Goal: Information Seeking & Learning: Check status

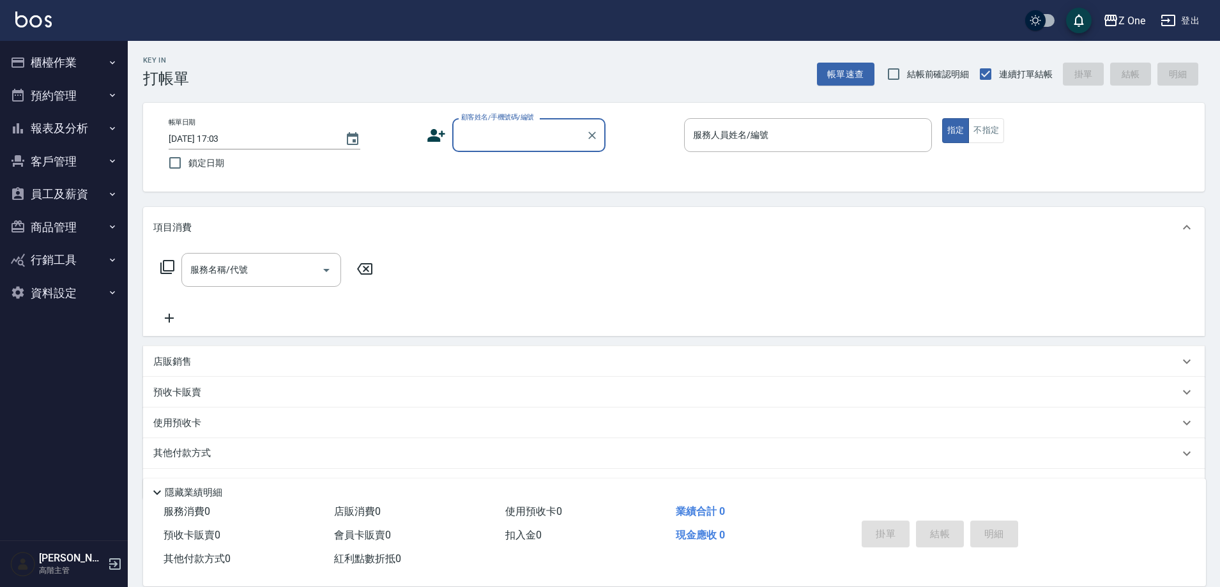
click at [87, 133] on button "報表及分析" at bounding box center [64, 128] width 118 height 33
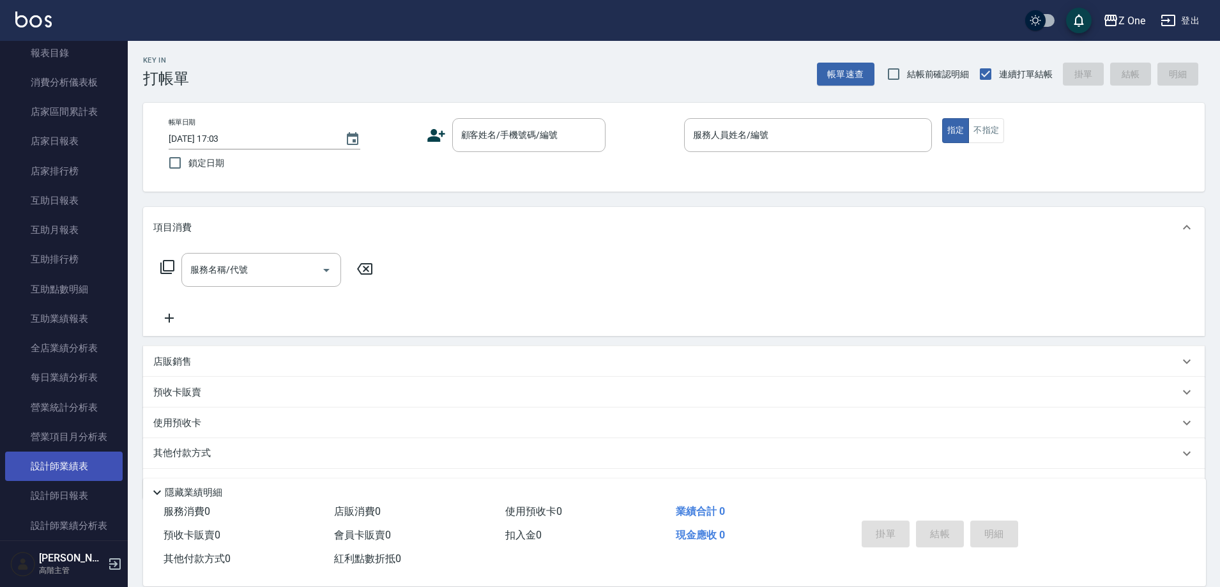
scroll to position [192, 0]
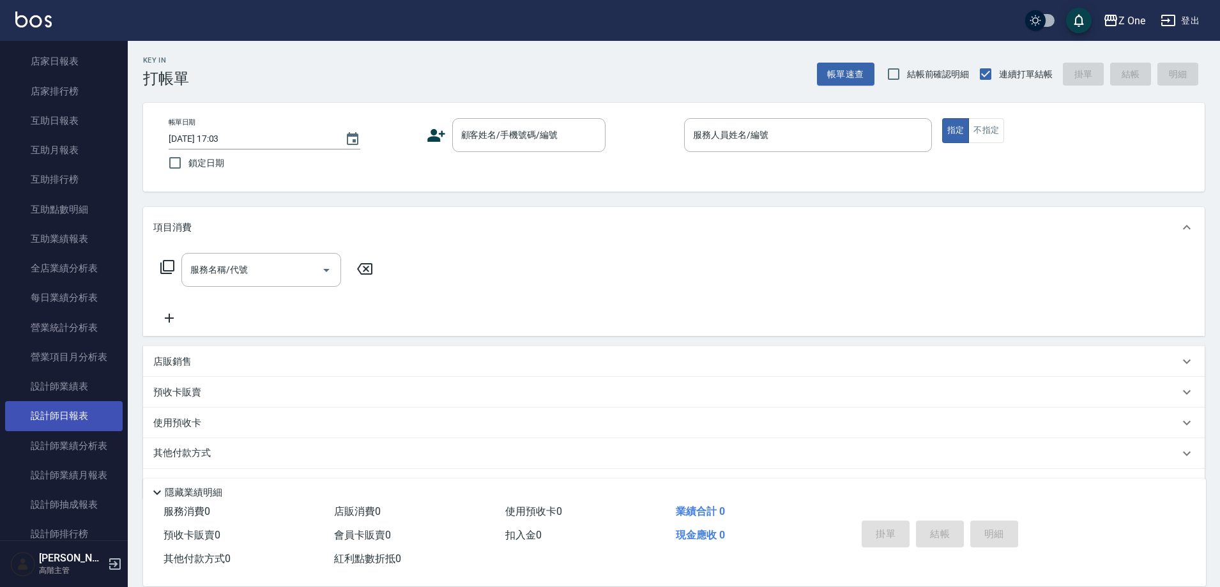
click at [65, 416] on link "設計師日報表" at bounding box center [64, 415] width 118 height 29
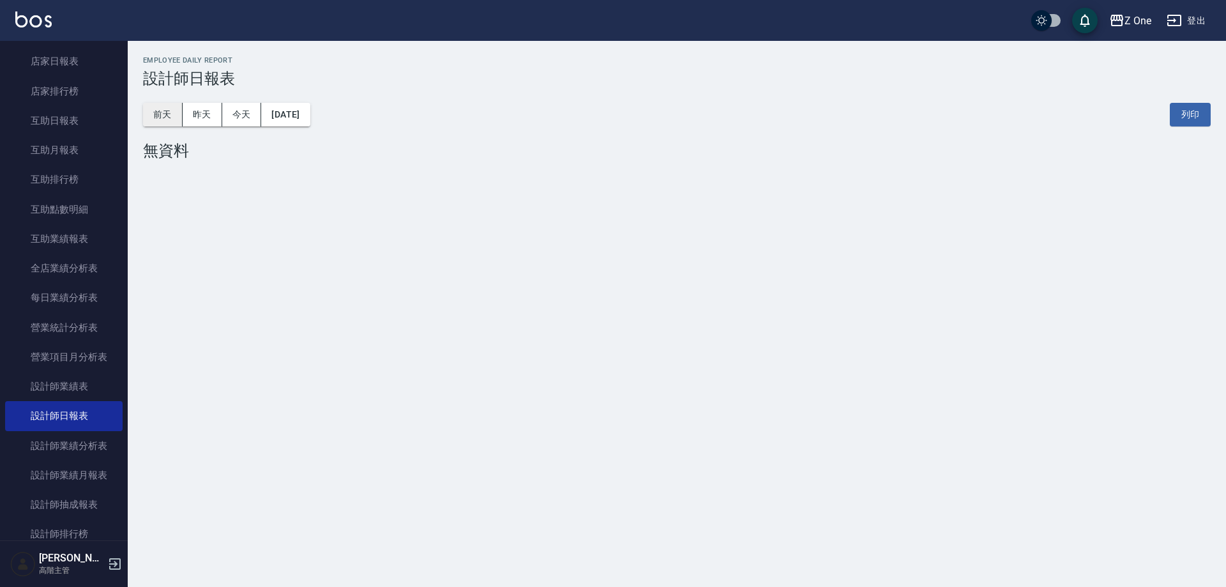
click at [160, 105] on button "前天" at bounding box center [163, 115] width 40 height 24
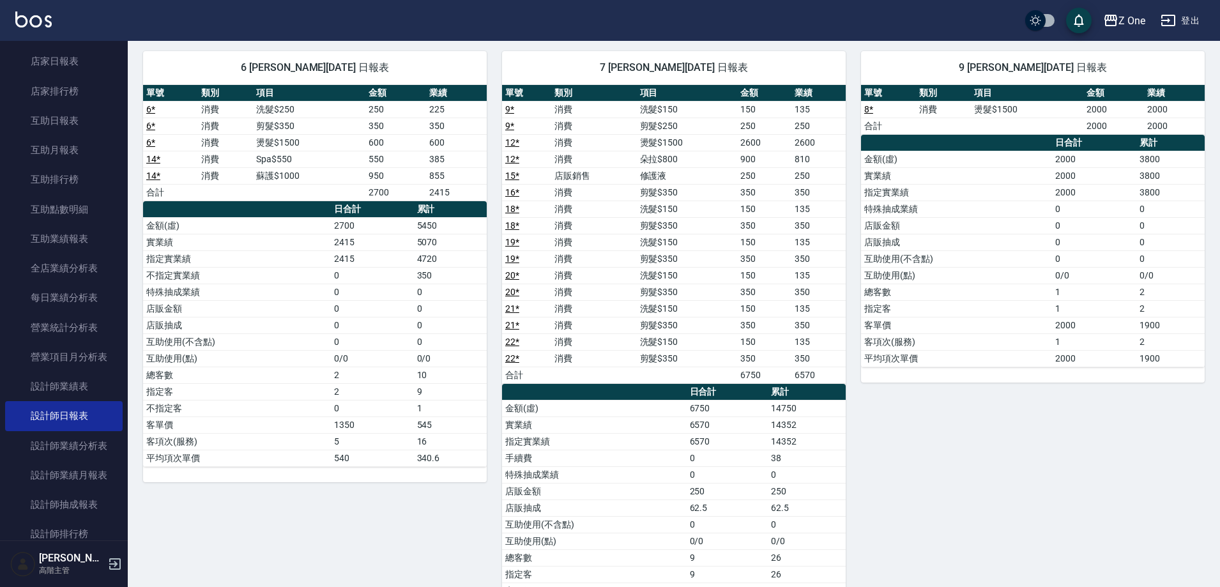
scroll to position [630, 0]
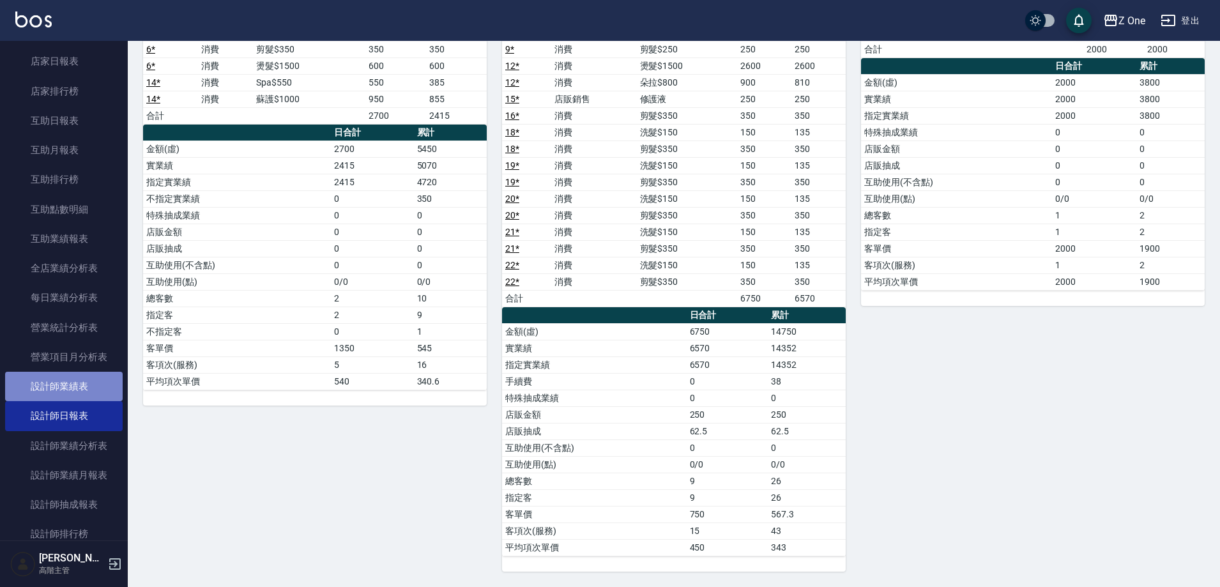
click at [77, 384] on link "設計師業績表" at bounding box center [64, 386] width 118 height 29
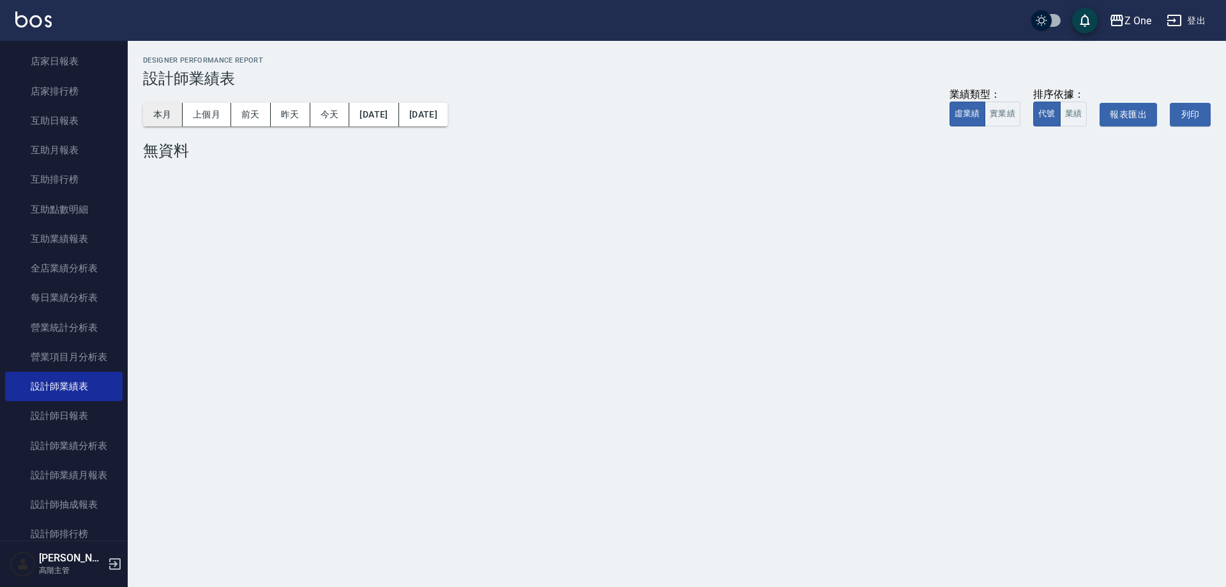
click at [153, 116] on button "本月" at bounding box center [163, 115] width 40 height 24
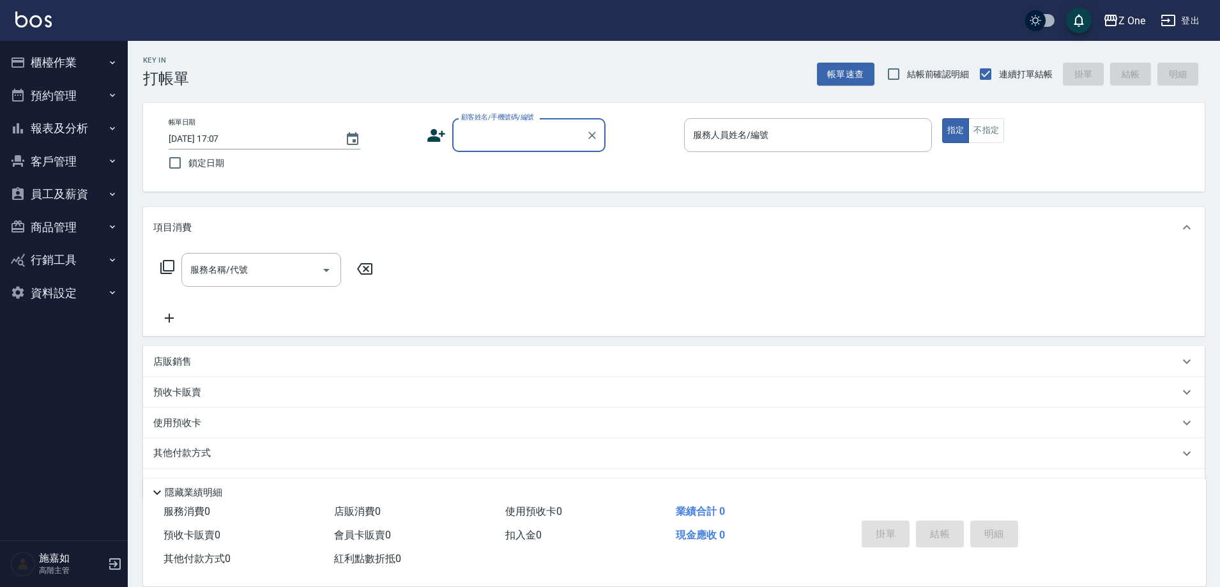
click at [80, 61] on button "櫃檯作業" at bounding box center [64, 62] width 118 height 33
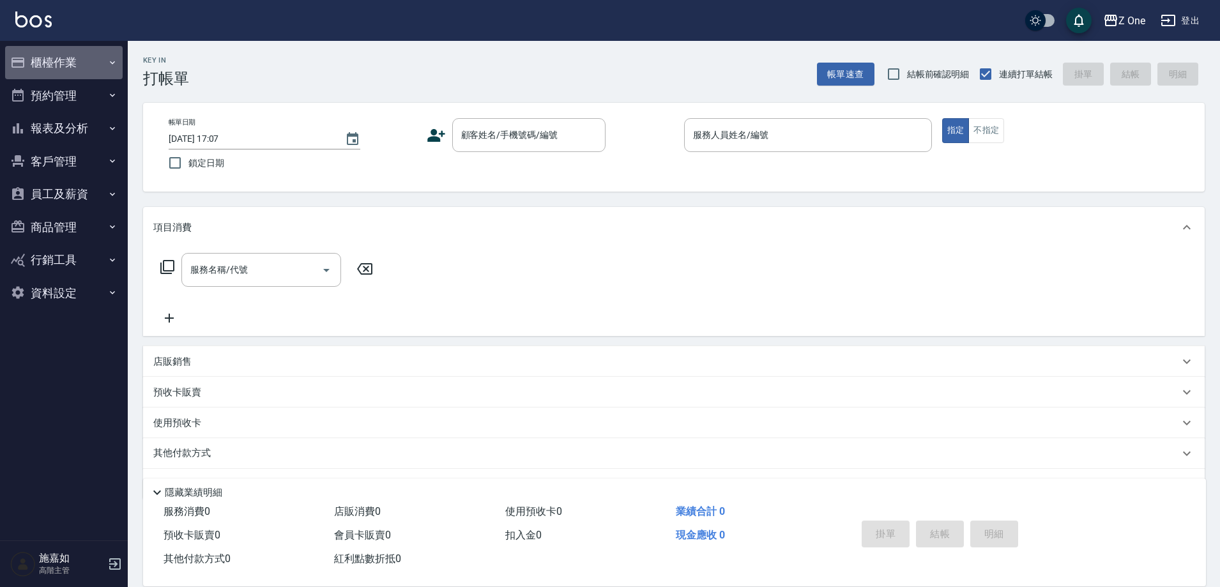
click at [114, 52] on button "櫃檯作業" at bounding box center [64, 62] width 118 height 33
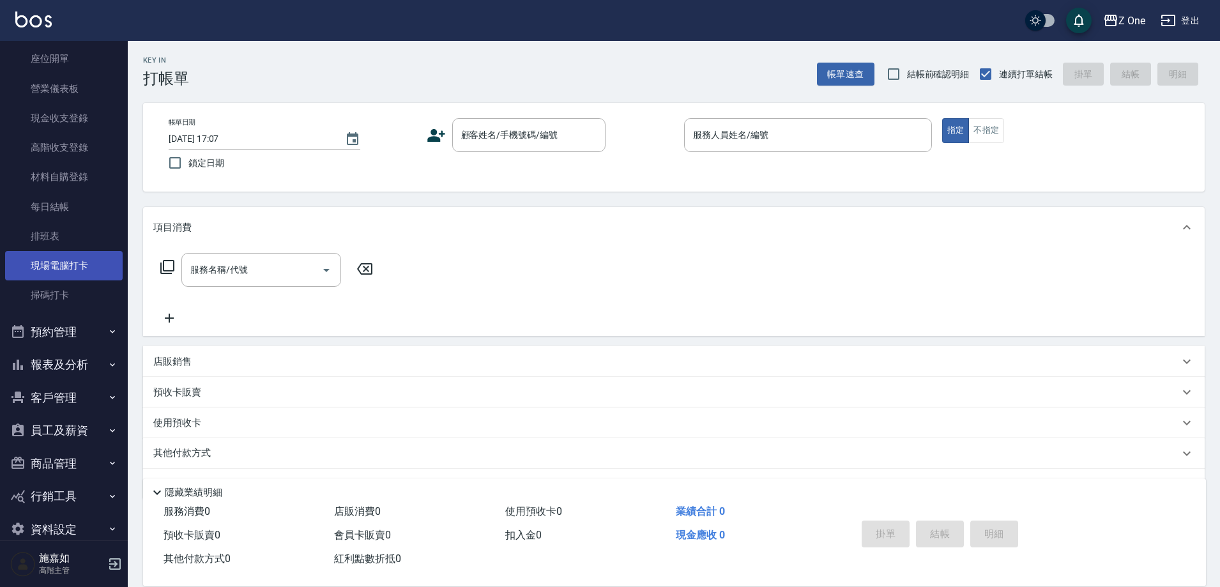
scroll to position [149, 0]
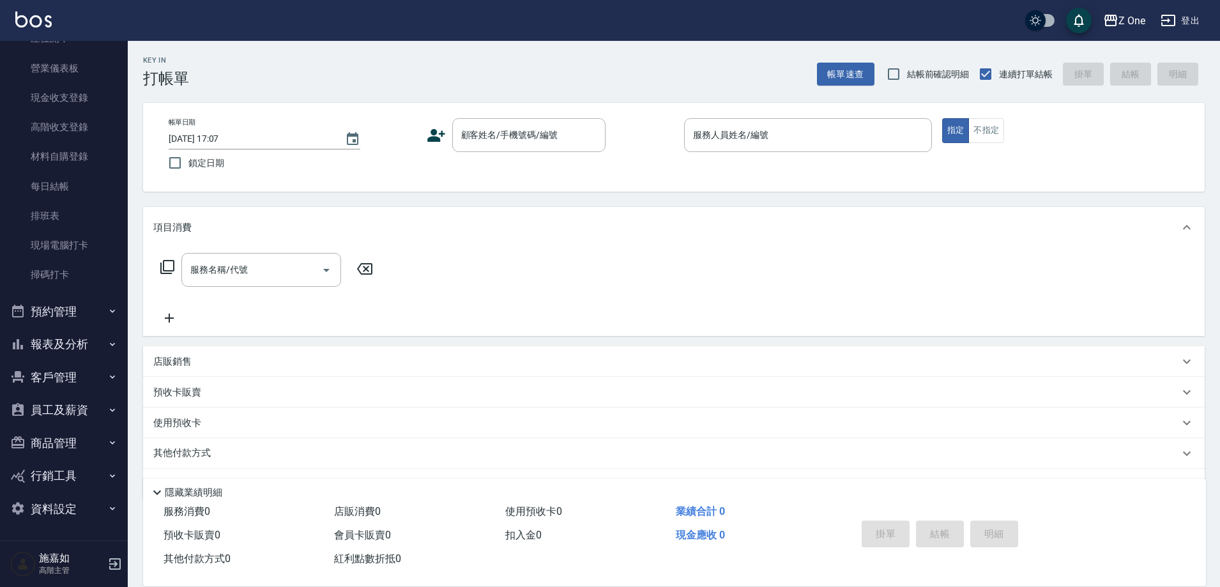
click at [110, 317] on button "預約管理" at bounding box center [64, 311] width 118 height 33
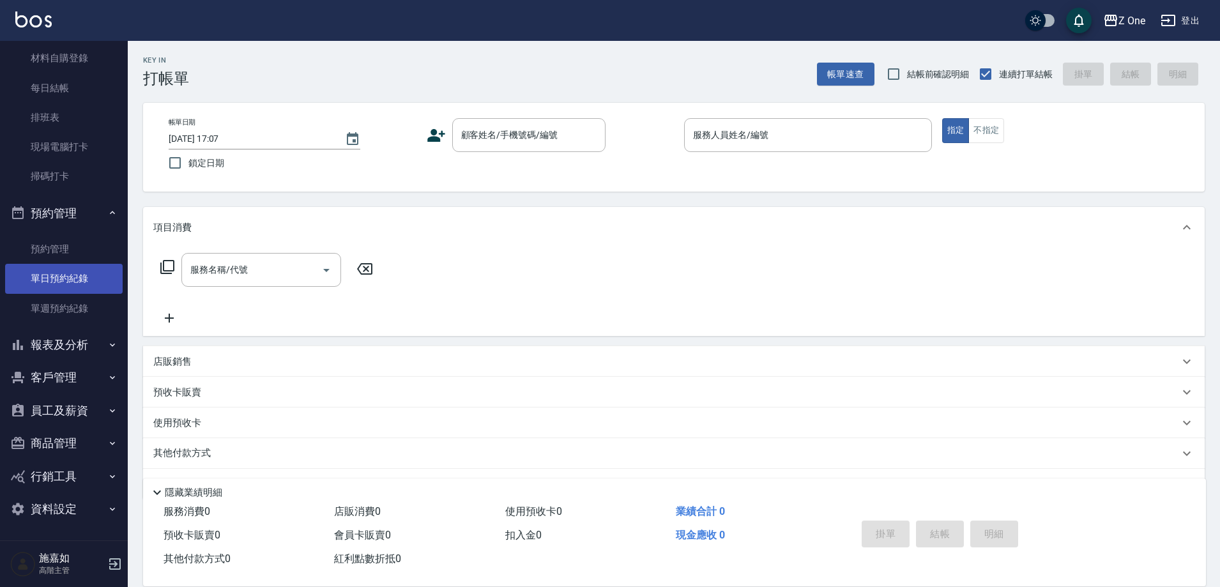
scroll to position [248, 0]
click at [98, 342] on button "報表及分析" at bounding box center [64, 344] width 118 height 33
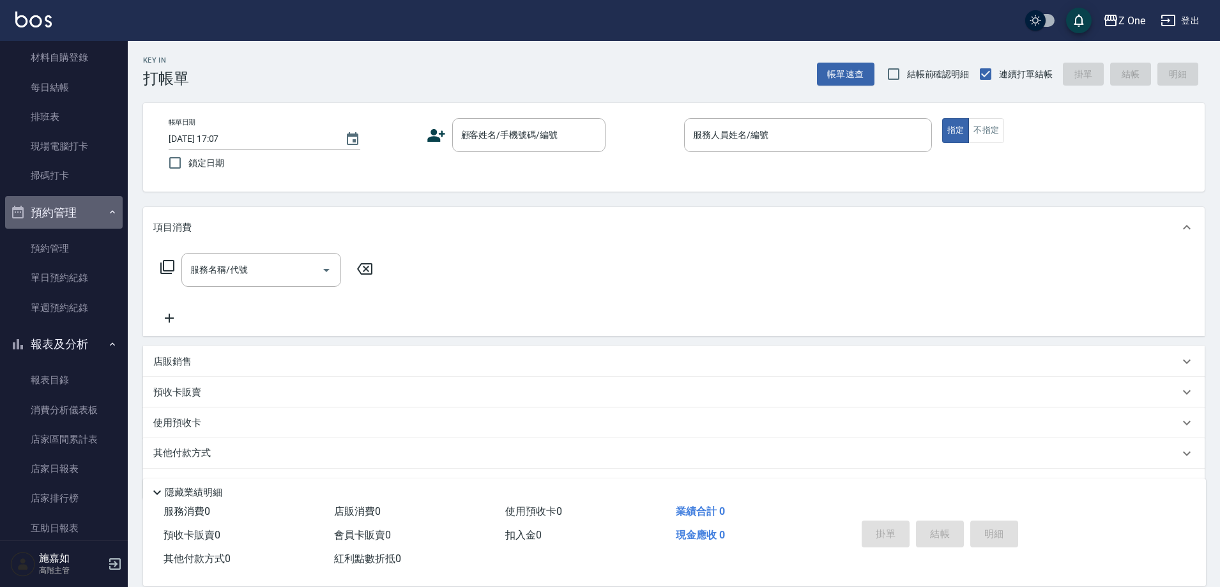
click at [105, 204] on button "預約管理" at bounding box center [64, 212] width 118 height 33
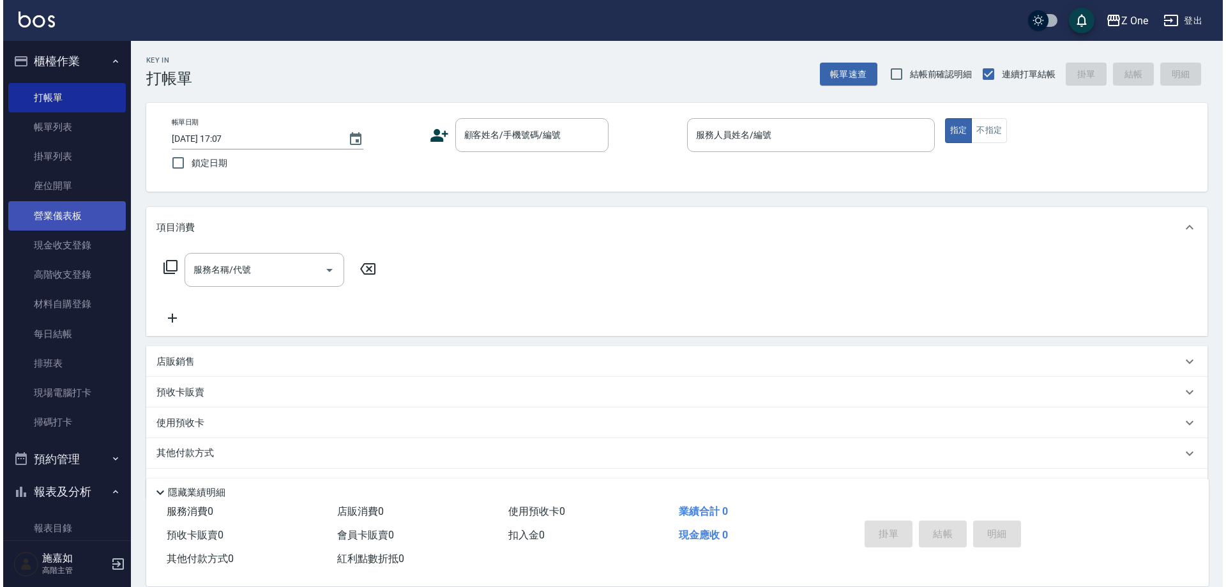
scroll to position [0, 0]
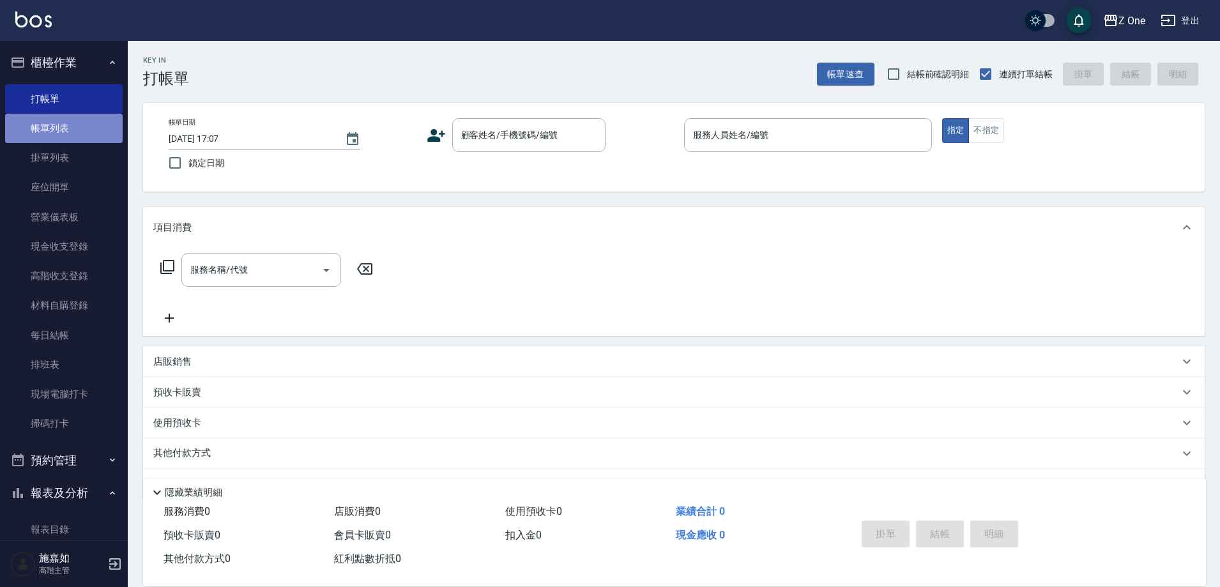
click at [65, 134] on link "帳單列表" at bounding box center [64, 128] width 118 height 29
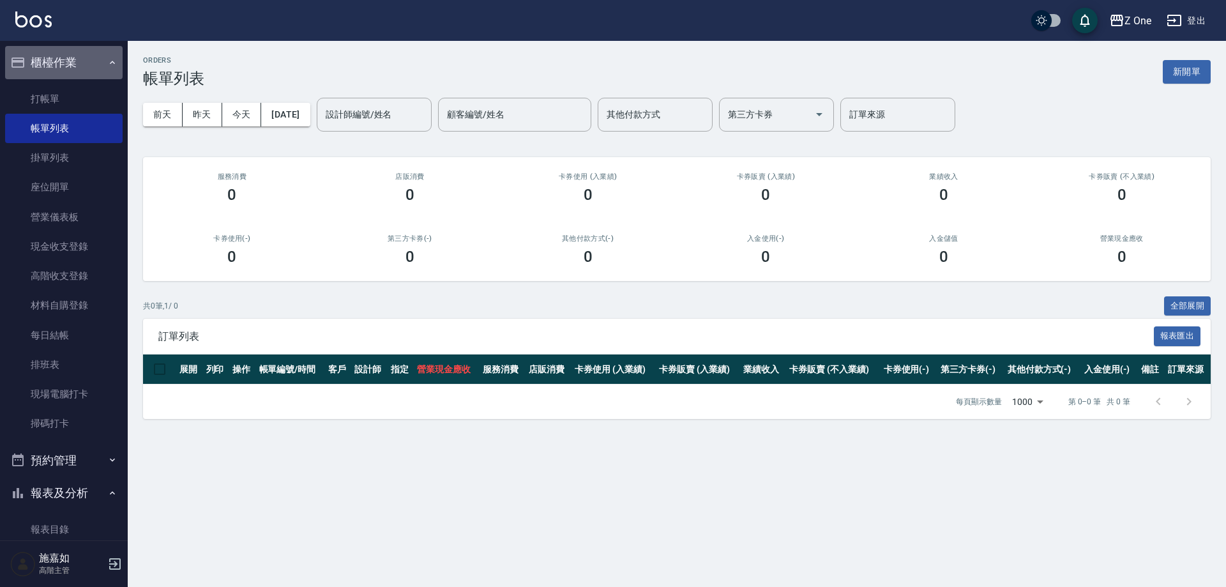
click at [107, 66] on icon "button" at bounding box center [112, 62] width 10 height 10
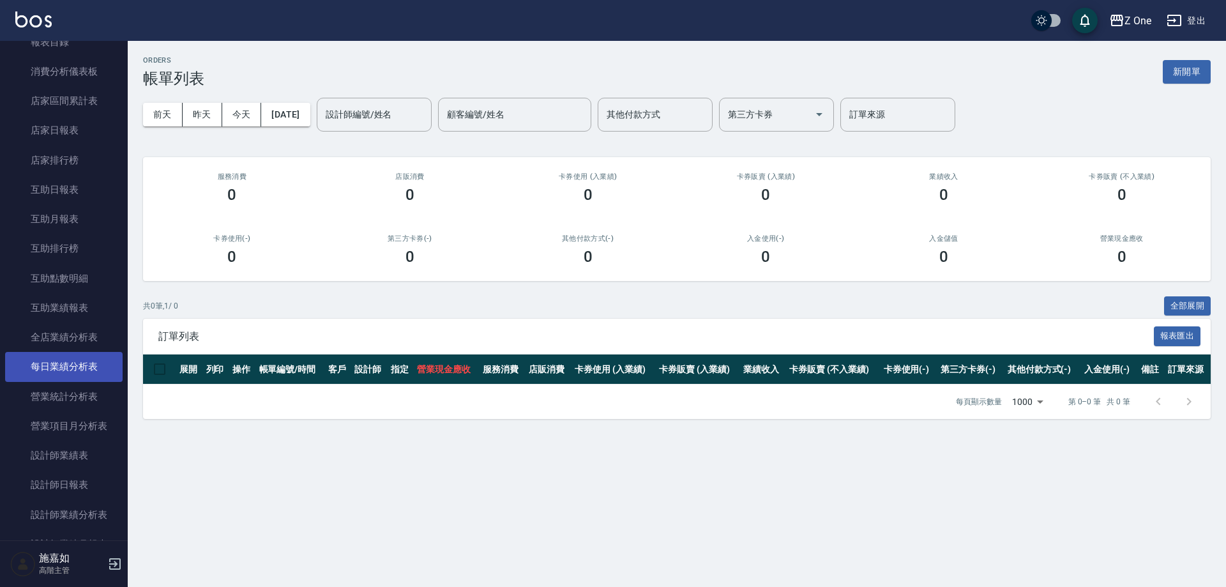
scroll to position [128, 0]
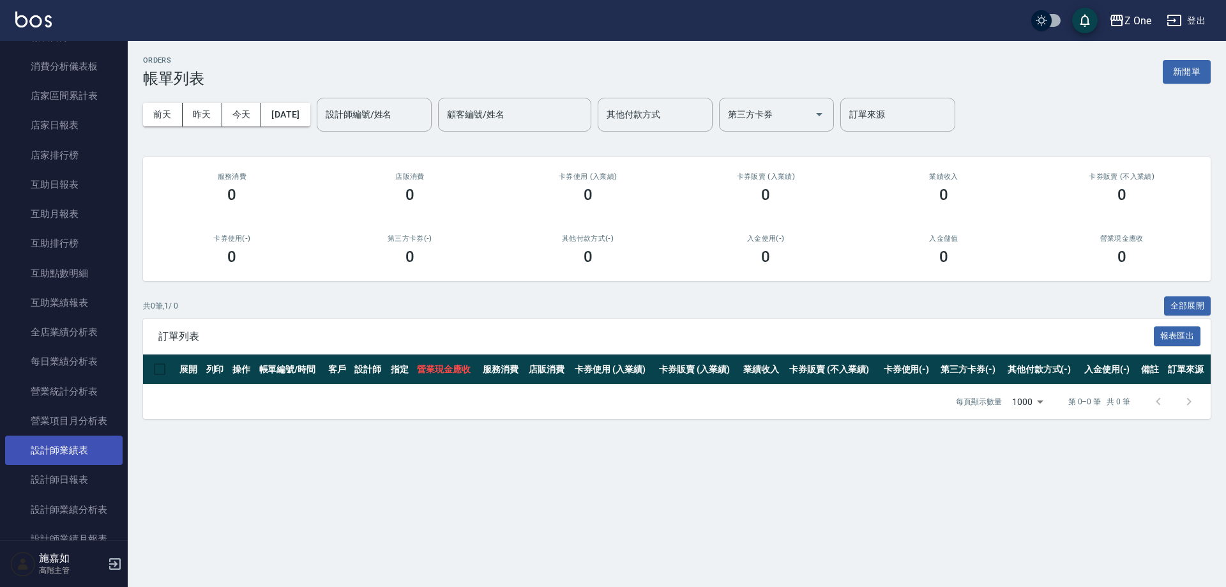
click at [96, 449] on link "設計師業績表" at bounding box center [64, 450] width 118 height 29
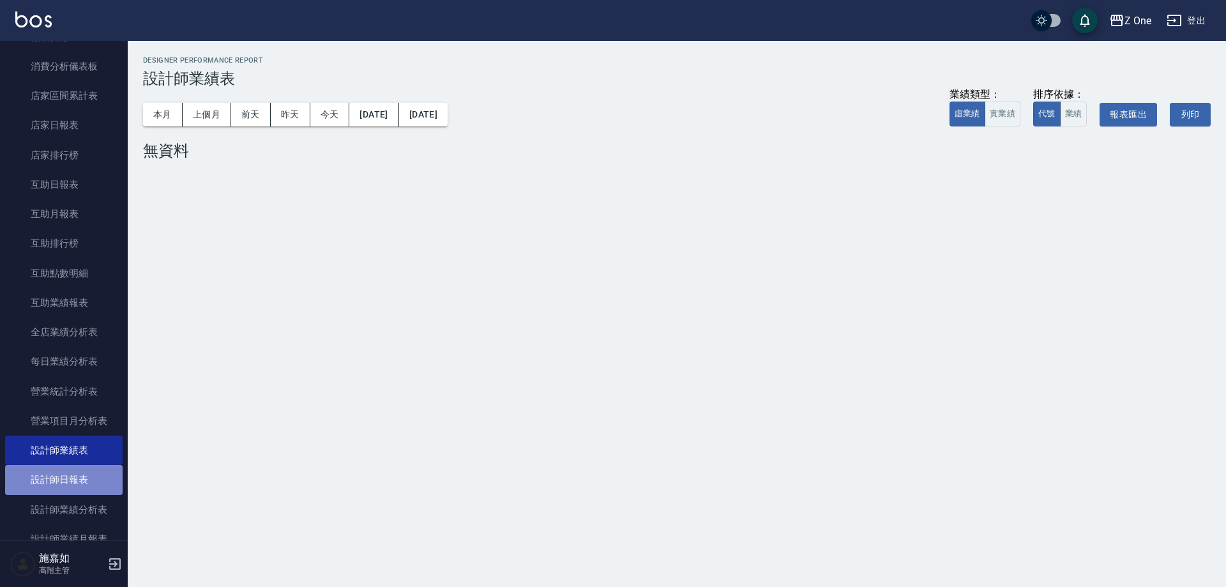
click at [95, 485] on link "設計師日報表" at bounding box center [64, 479] width 118 height 29
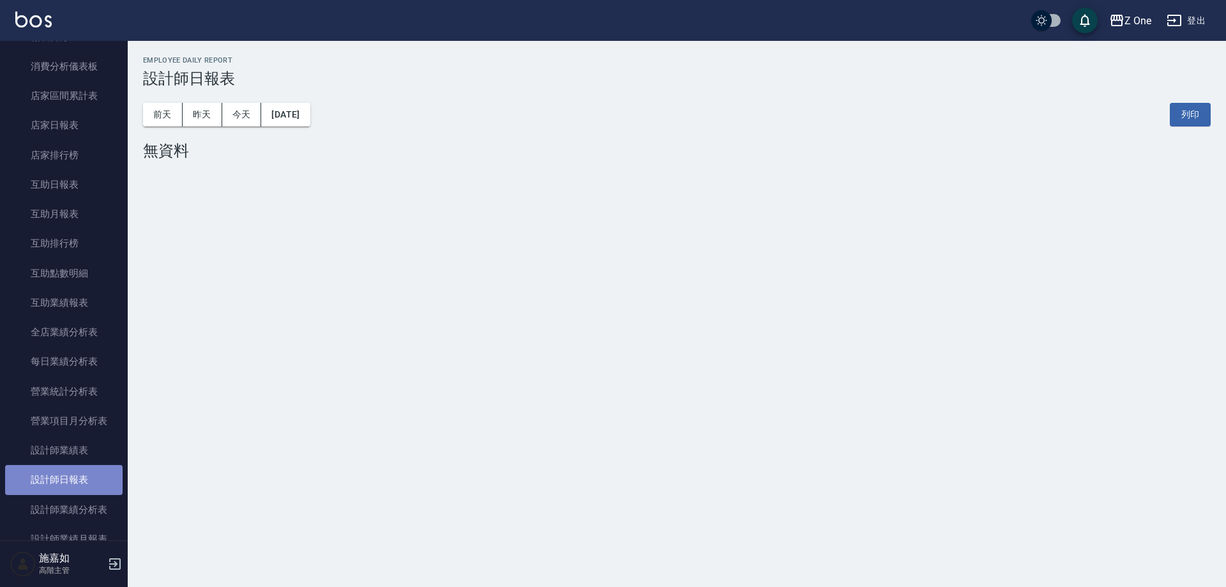
click at [96, 465] on link "設計師日報表" at bounding box center [64, 479] width 118 height 29
click at [96, 449] on link "設計師業績表" at bounding box center [64, 450] width 118 height 29
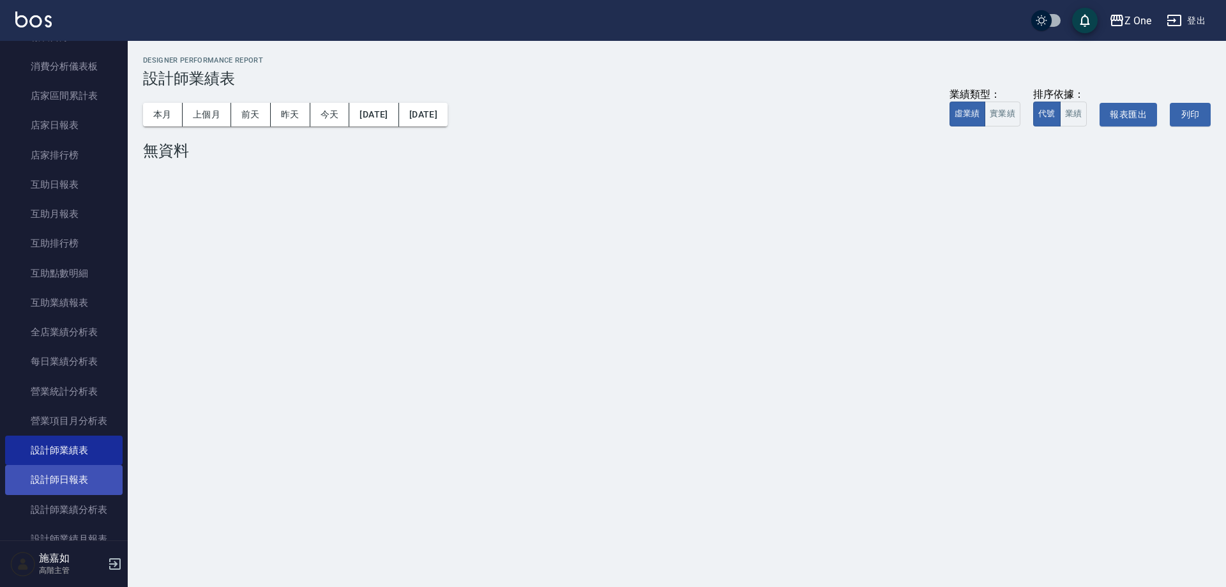
click at [97, 482] on link "設計師日報表" at bounding box center [64, 479] width 118 height 29
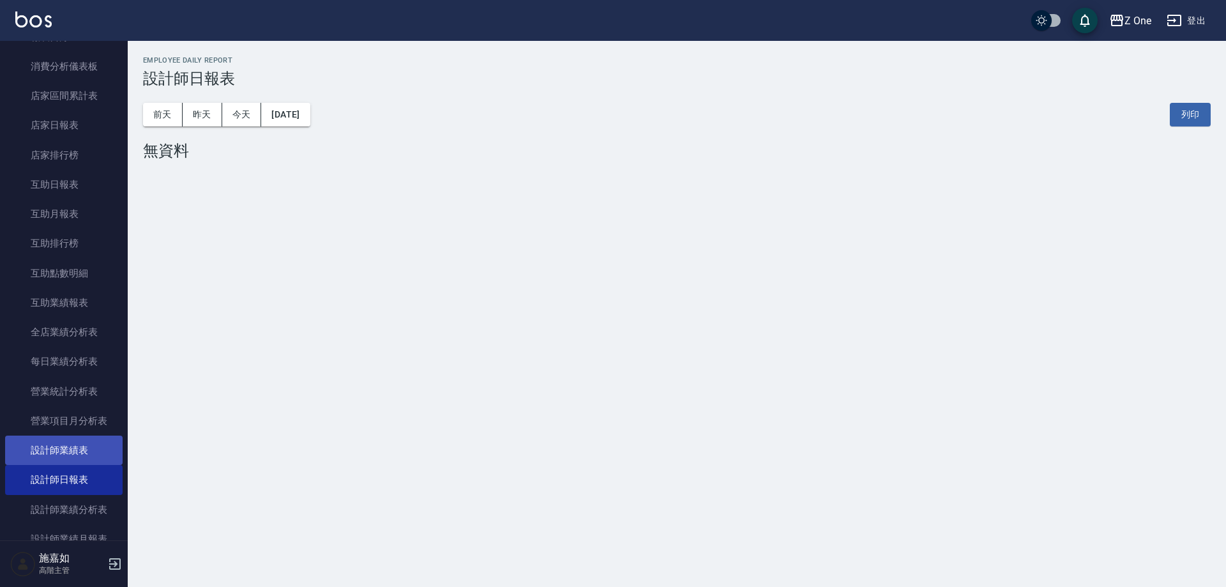
click at [92, 449] on link "設計師業績表" at bounding box center [64, 450] width 118 height 29
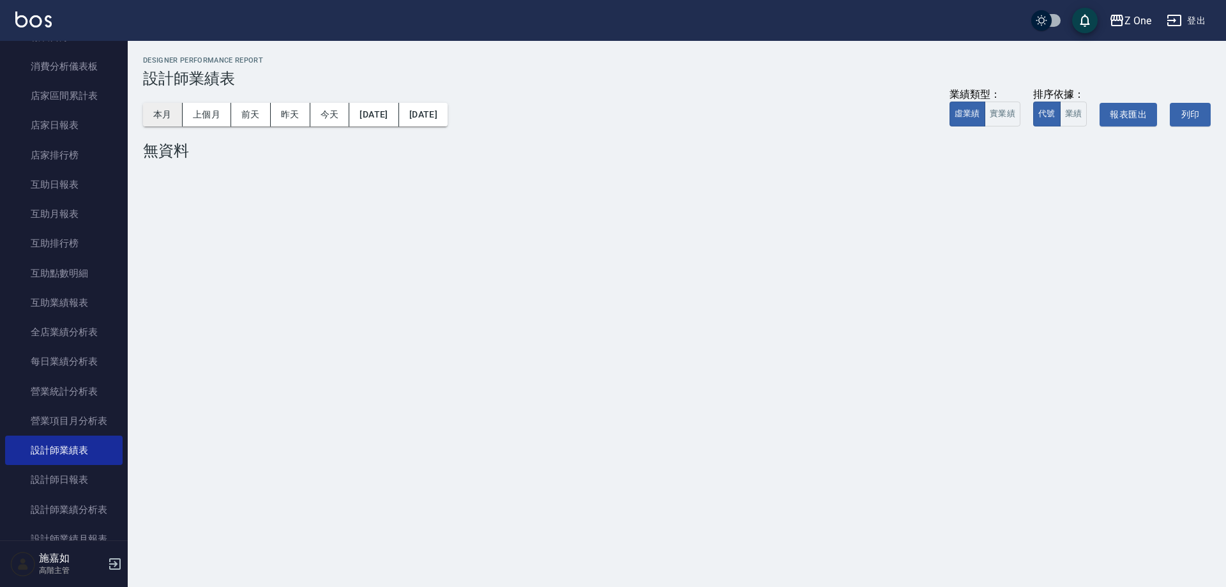
click at [172, 111] on button "本月" at bounding box center [163, 115] width 40 height 24
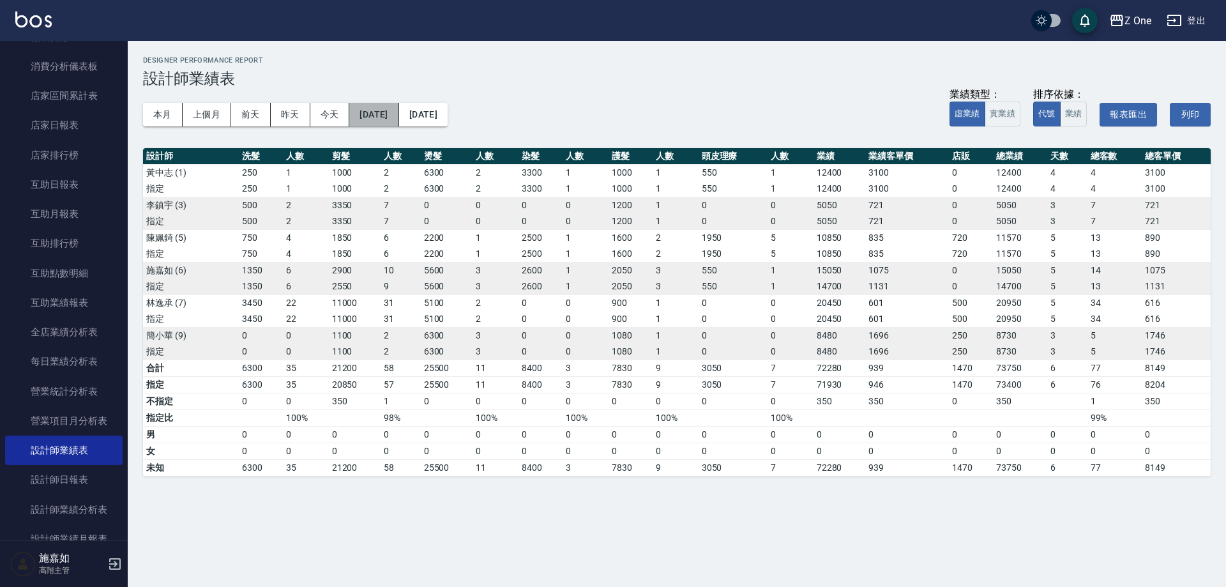
click at [399, 116] on button "[DATE]" at bounding box center [373, 115] width 49 height 24
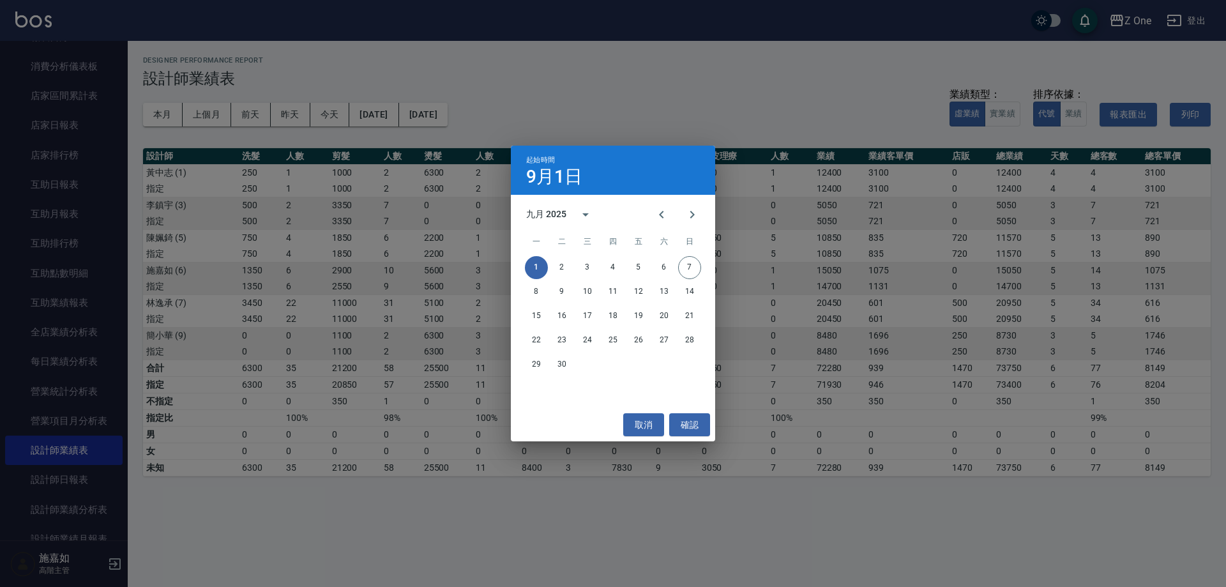
click at [549, 211] on div "九月 2025" at bounding box center [546, 214] width 40 height 13
click at [607, 316] on button "2024" at bounding box center [613, 318] width 46 height 23
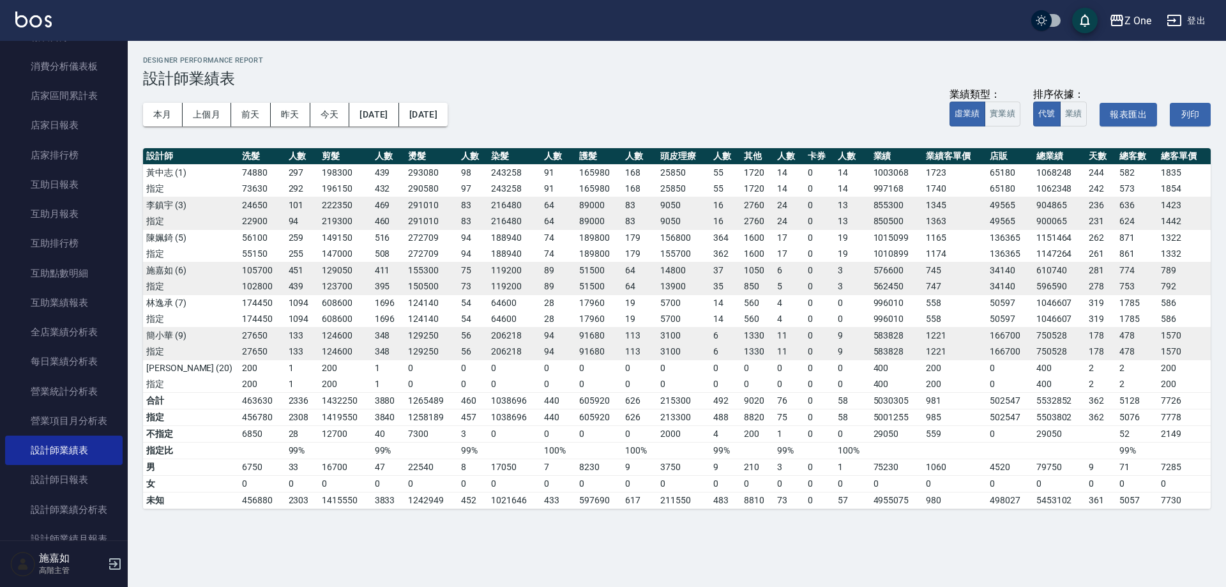
click at [448, 118] on button "[DATE]" at bounding box center [423, 115] width 49 height 24
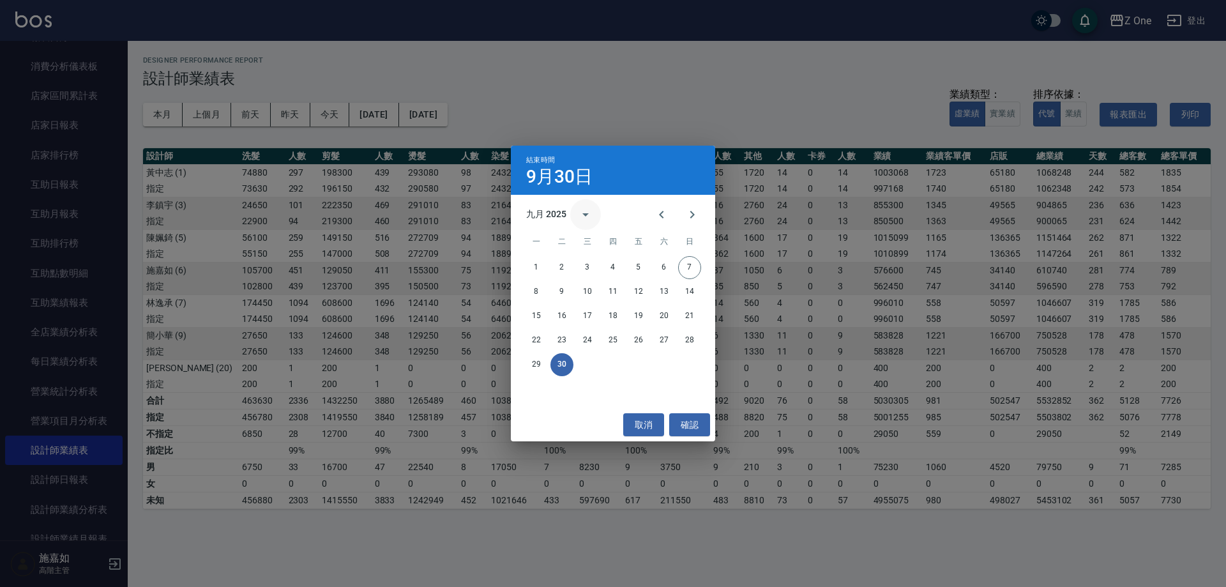
click at [578, 212] on icon "calendar view is open, switch to year view" at bounding box center [585, 214] width 15 height 15
click at [611, 317] on button "2024" at bounding box center [613, 318] width 46 height 23
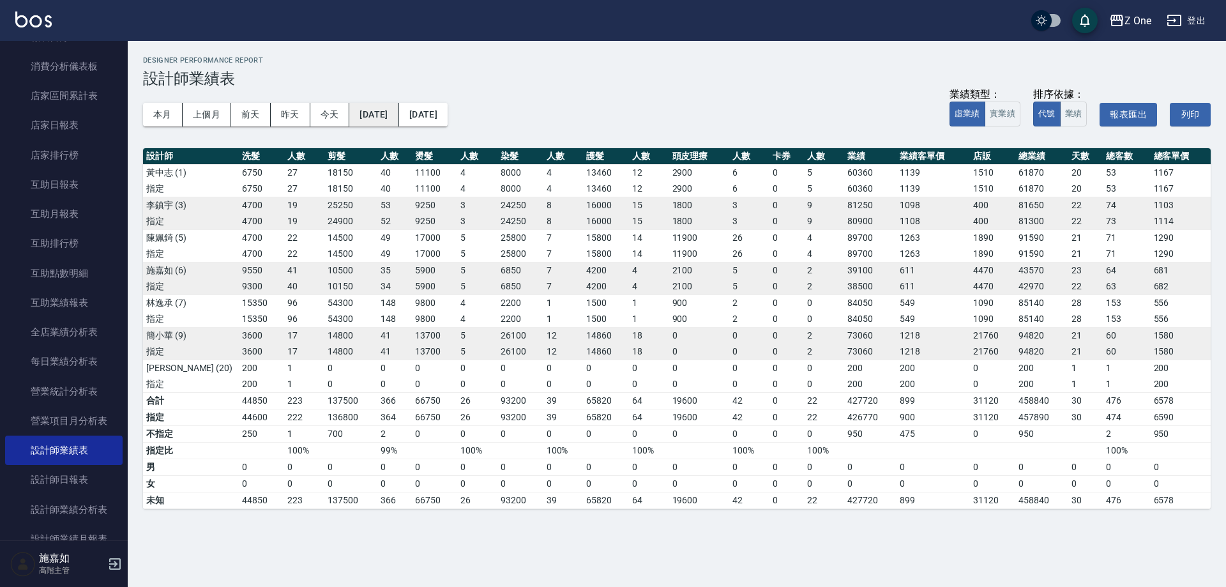
click at [399, 114] on button "2024/09/01" at bounding box center [373, 115] width 49 height 24
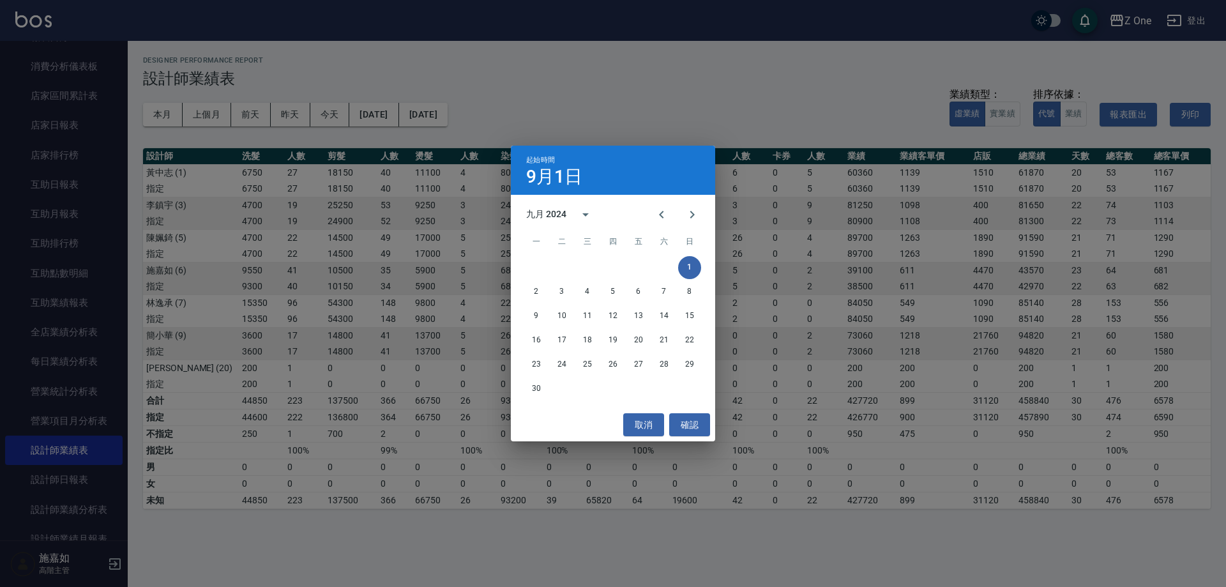
click at [688, 269] on button "1" at bounding box center [689, 267] width 23 height 23
click at [703, 424] on button "確認" at bounding box center [689, 425] width 41 height 24
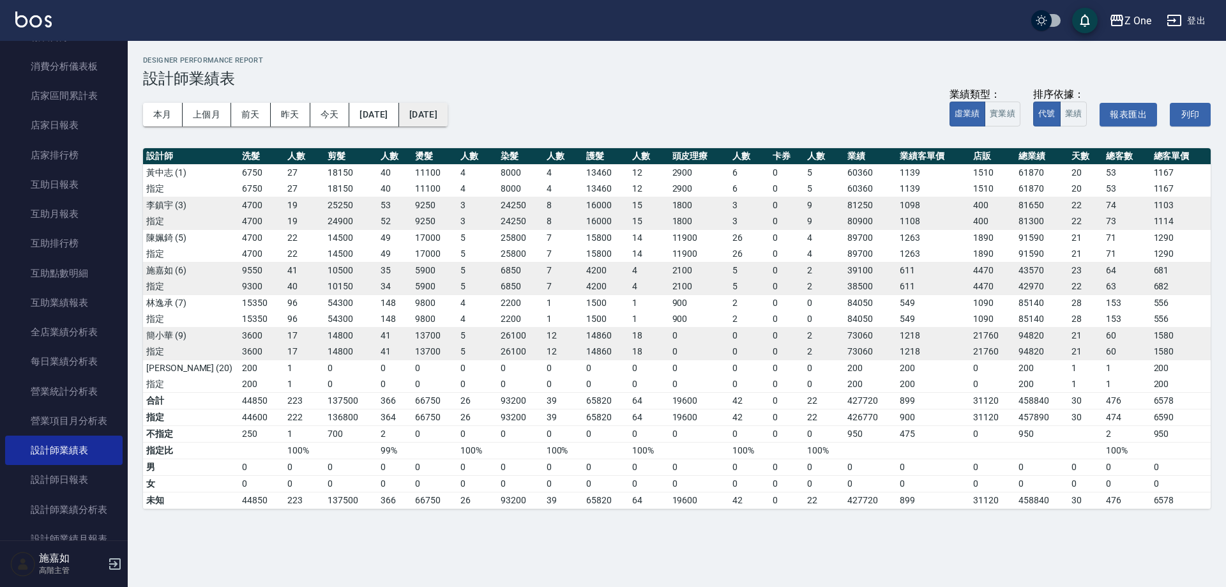
click at [448, 115] on button "2024/09/30" at bounding box center [423, 115] width 49 height 24
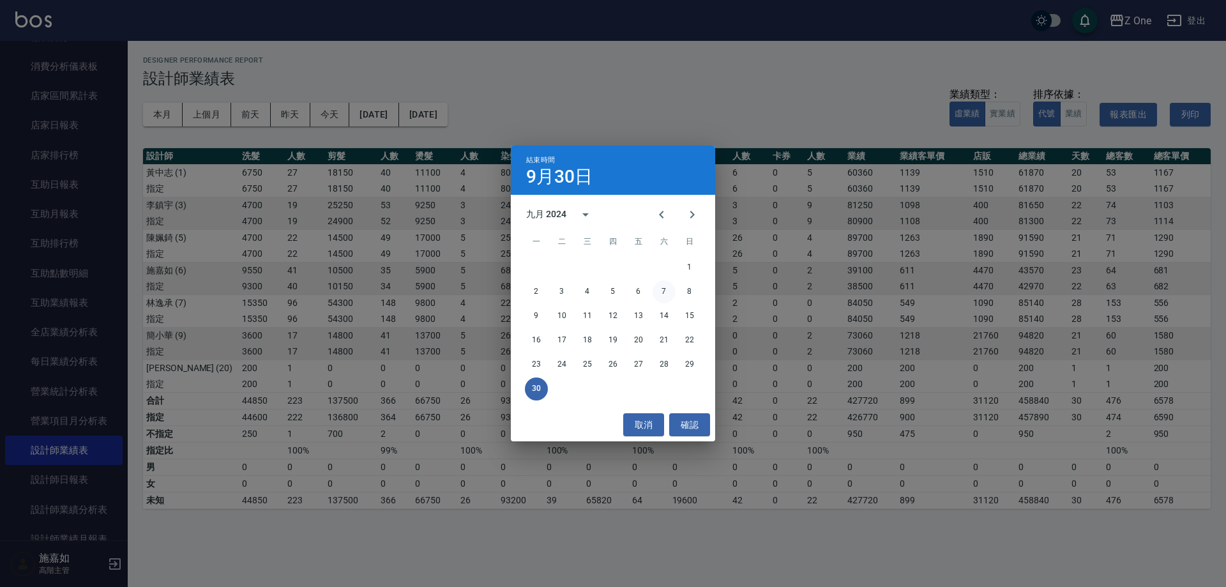
click at [664, 287] on button "7" at bounding box center [664, 291] width 23 height 23
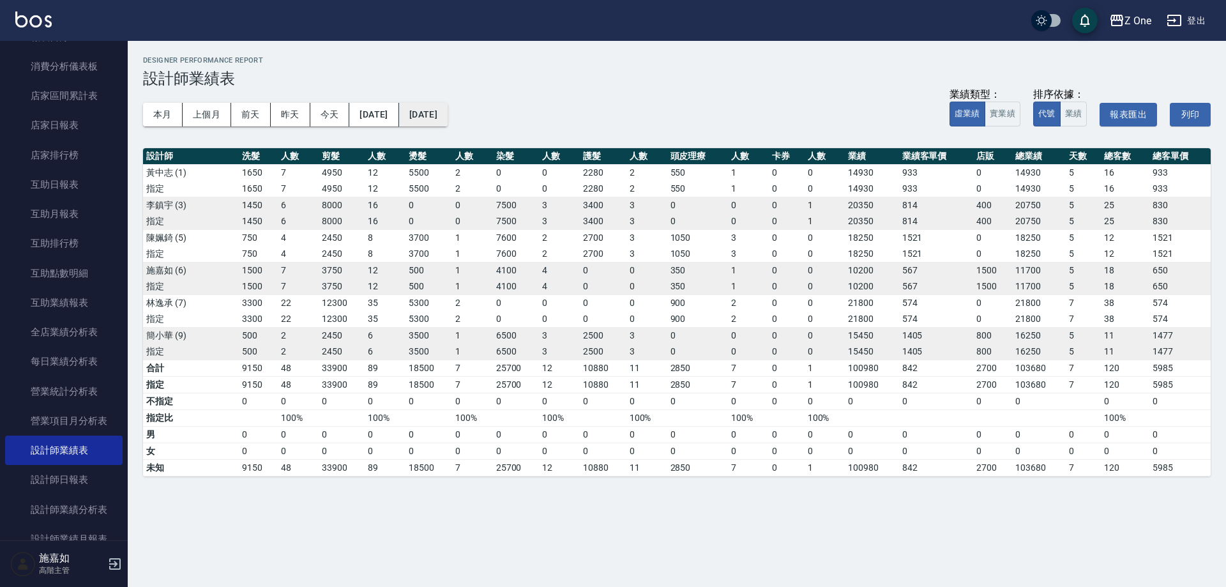
click at [448, 122] on button "2024/09/07" at bounding box center [423, 115] width 49 height 24
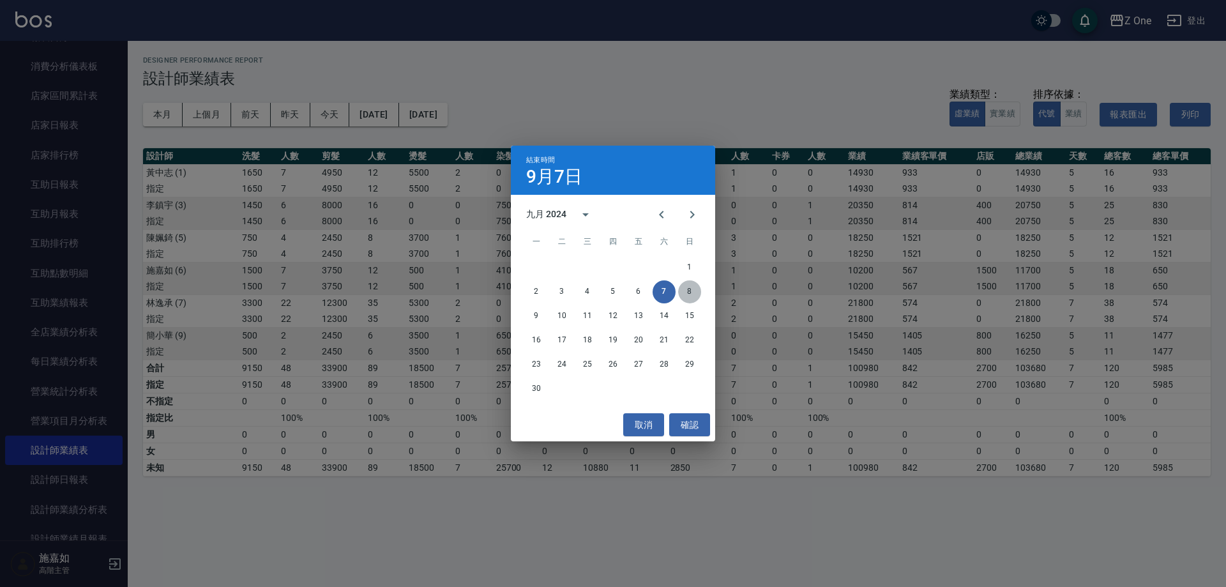
click at [687, 294] on button "8" at bounding box center [689, 291] width 23 height 23
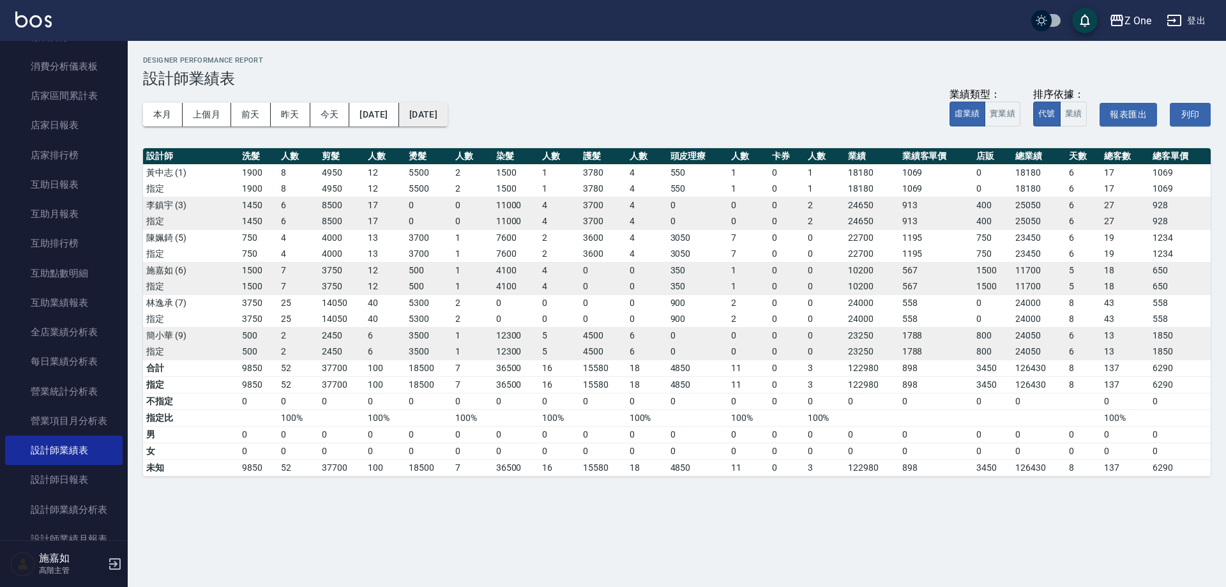
click at [448, 116] on button "2024/09/08" at bounding box center [423, 115] width 49 height 24
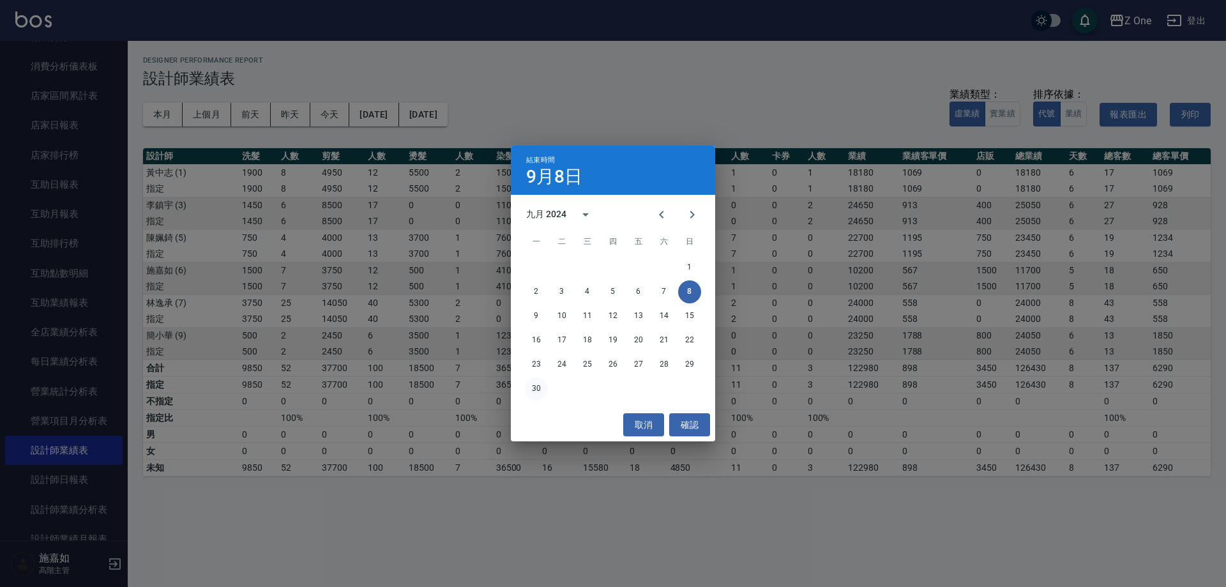
click at [542, 390] on button "30" at bounding box center [536, 388] width 23 height 23
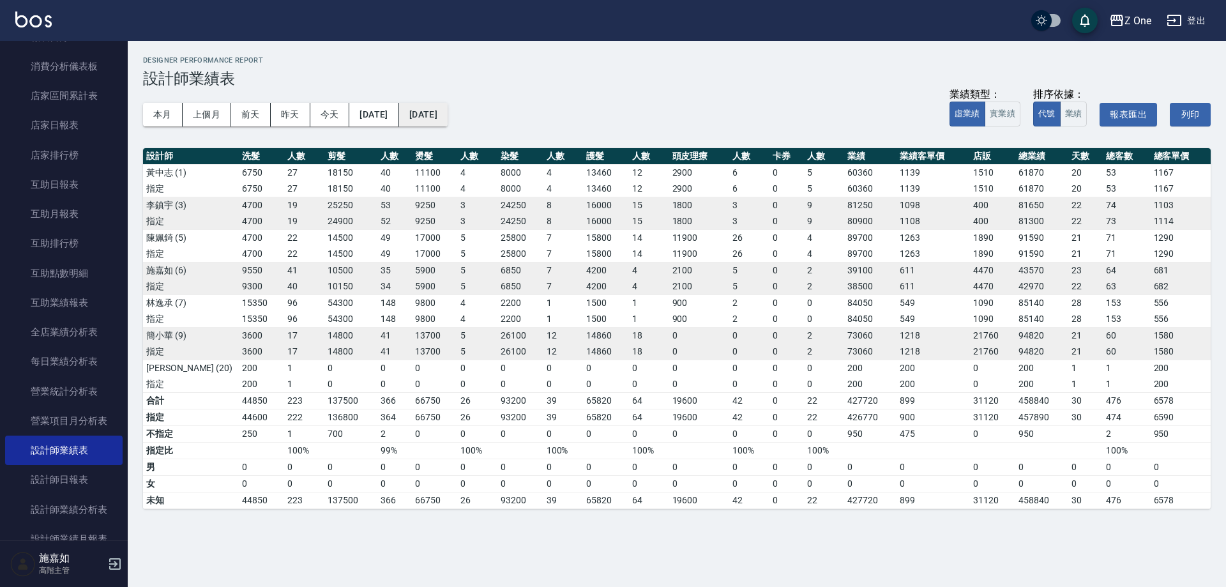
click at [448, 112] on button "2024/09/30" at bounding box center [423, 115] width 49 height 24
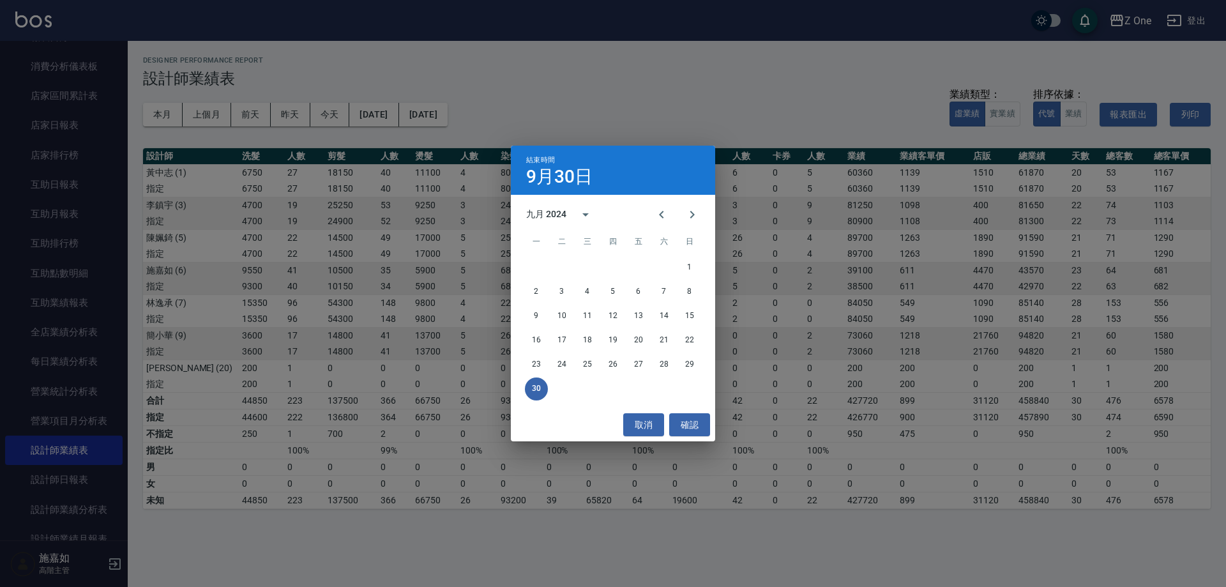
click at [638, 132] on div "結束時間 9月30日 九月 2024 一 二 三 四 五 六 日 1 2 3 4 5 6 7 8 9 10 11 12 13 14 15 16 17 18 1…" at bounding box center [613, 293] width 1226 height 587
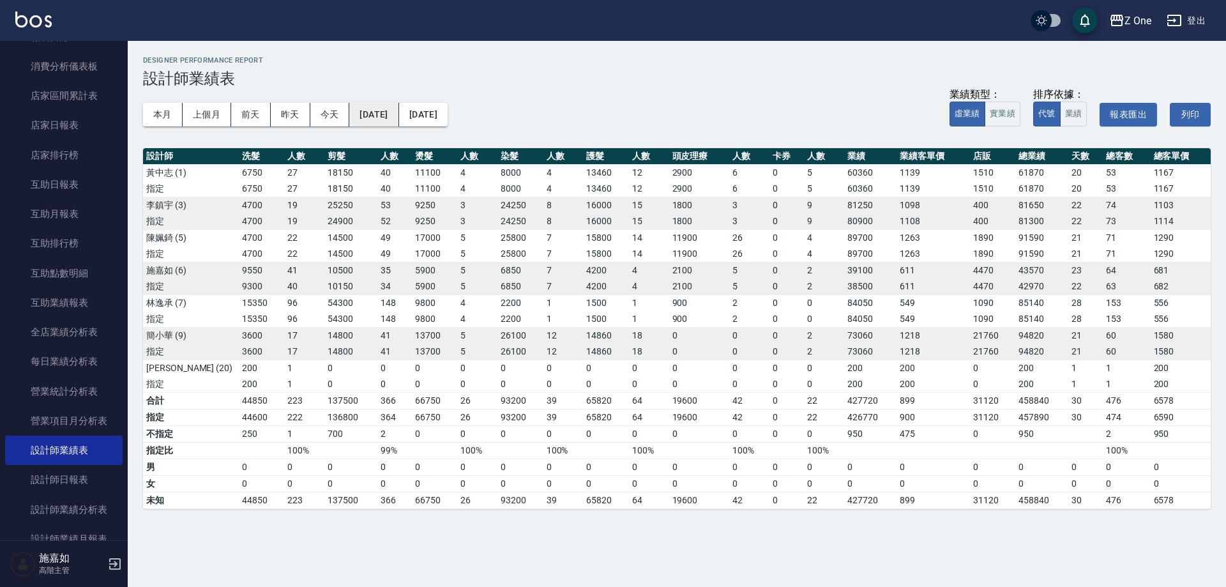
click at [399, 106] on button "2024/09/01" at bounding box center [373, 115] width 49 height 24
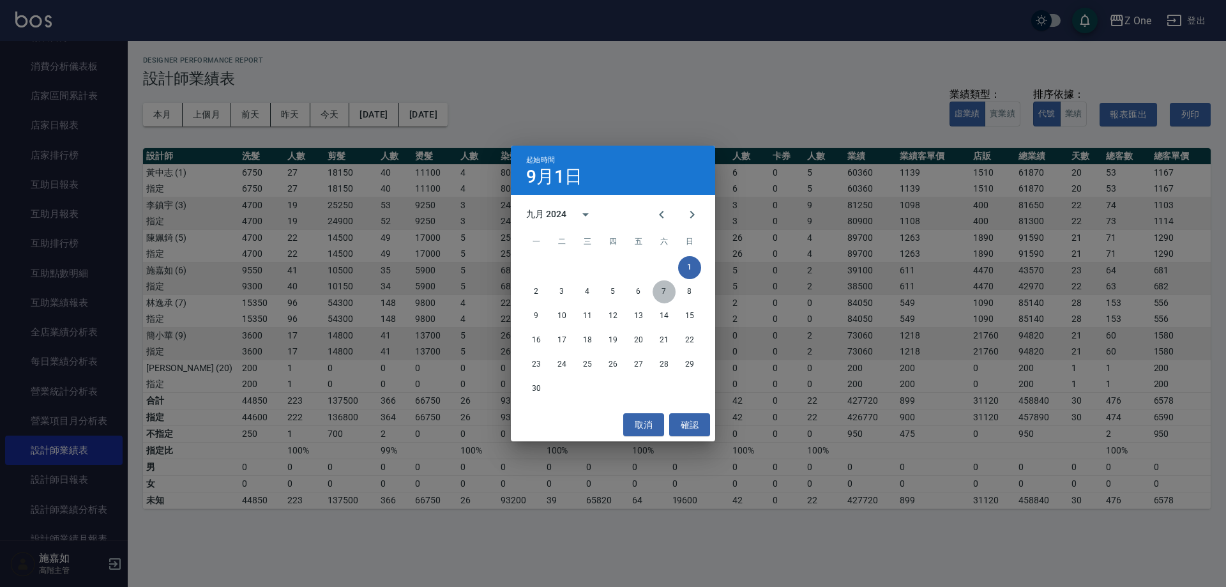
click at [660, 289] on button "7" at bounding box center [664, 291] width 23 height 23
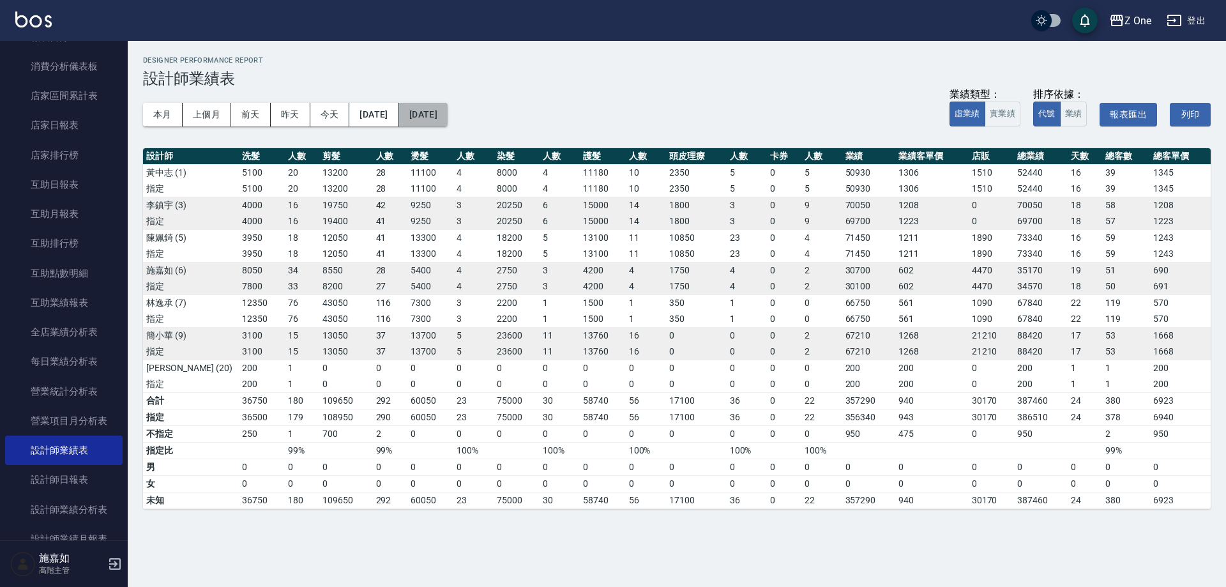
click at [448, 110] on button "2024/09/30" at bounding box center [423, 115] width 49 height 24
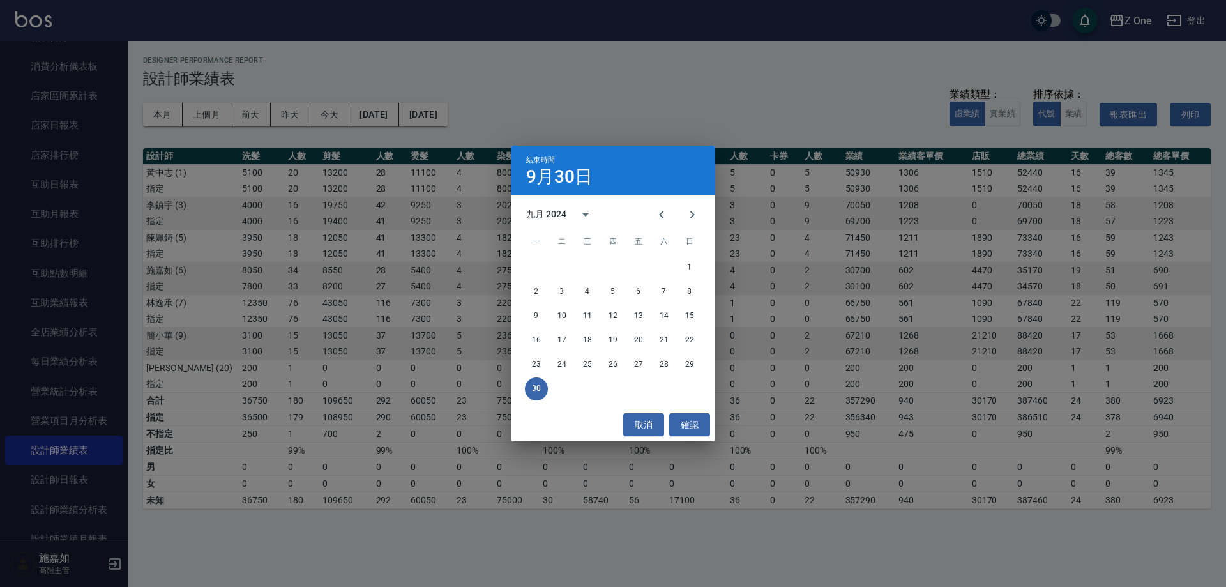
click at [397, 110] on div "結束時間 9月30日 九月 2024 一 二 三 四 五 六 日 1 2 3 4 5 6 7 8 9 10 11 12 13 14 15 16 17 18 1…" at bounding box center [613, 293] width 1226 height 587
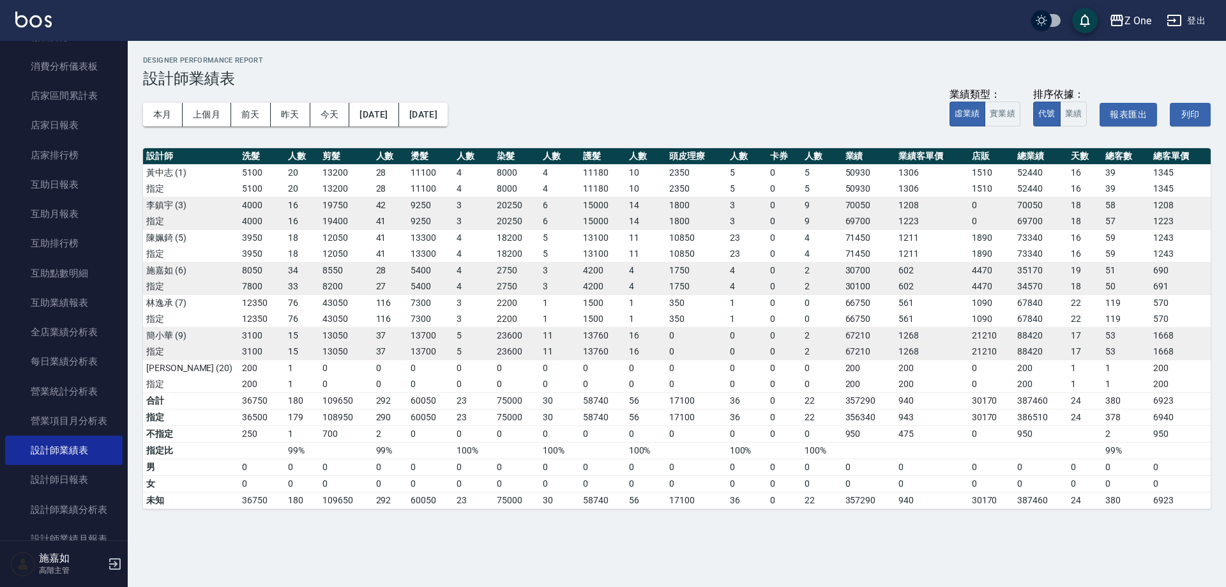
click at [397, 110] on button "2024/09/07" at bounding box center [373, 115] width 49 height 24
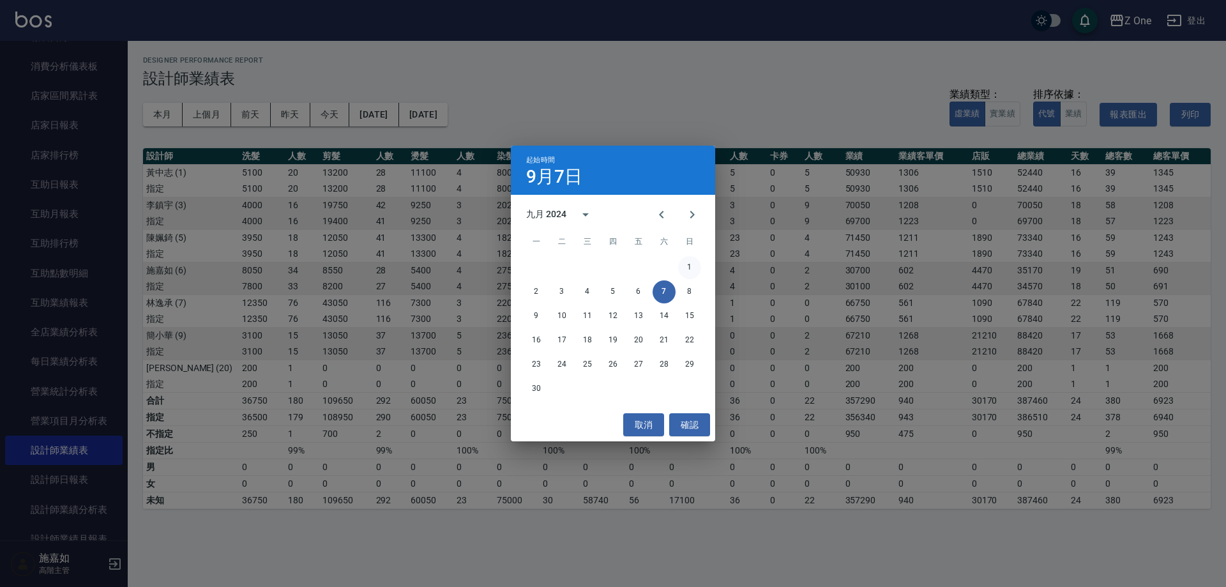
click at [685, 264] on button "1" at bounding box center [689, 267] width 23 height 23
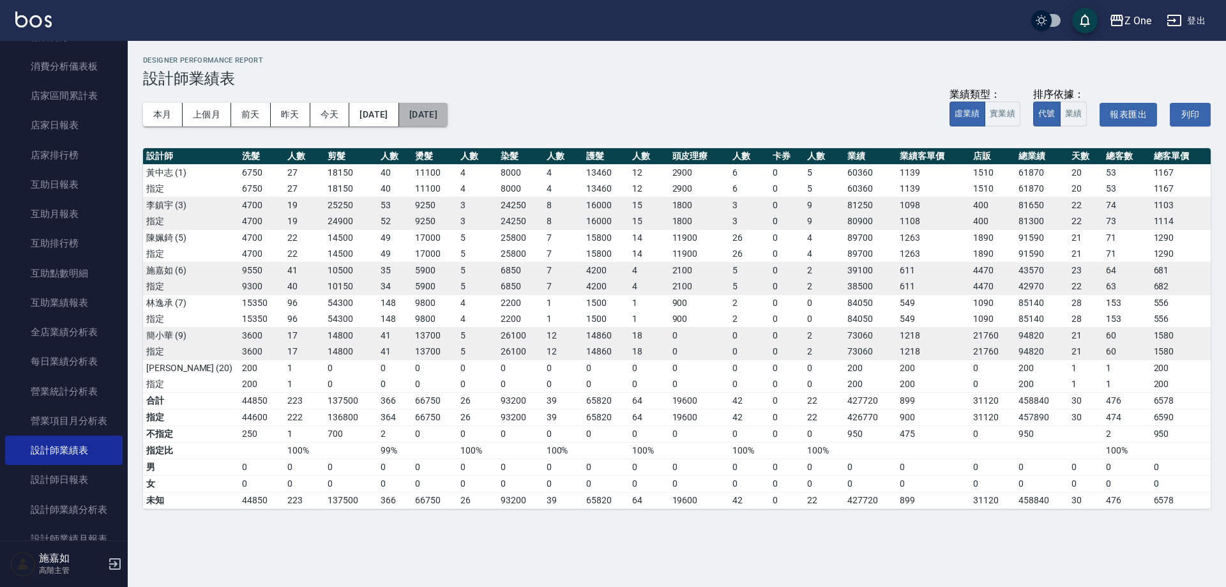
click at [448, 116] on button "2024/09/30" at bounding box center [423, 115] width 49 height 24
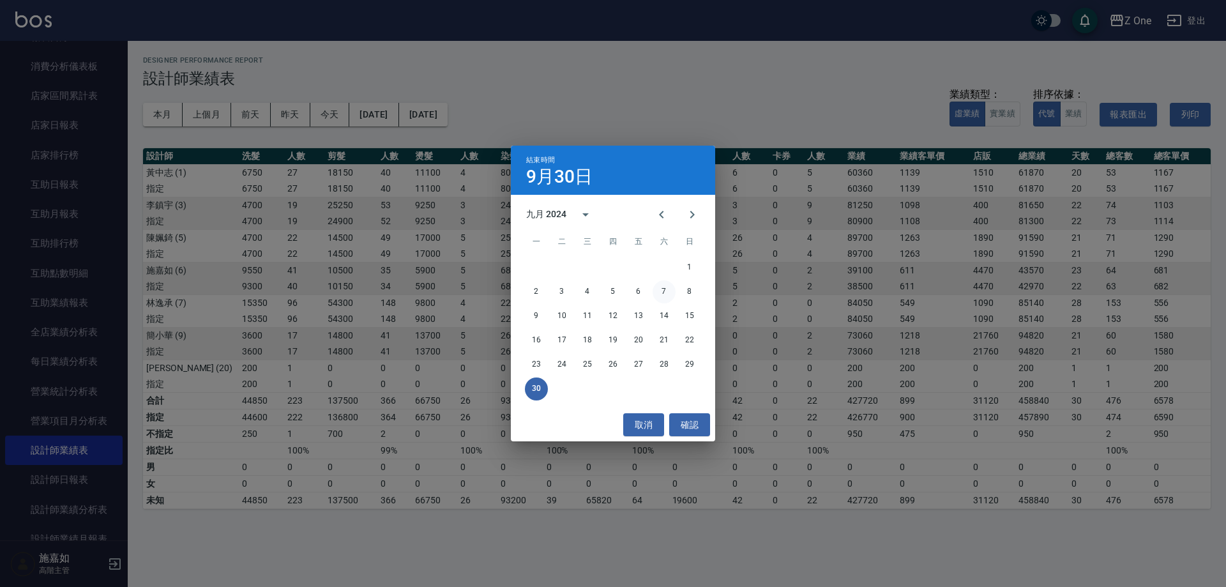
click at [665, 298] on button "7" at bounding box center [664, 291] width 23 height 23
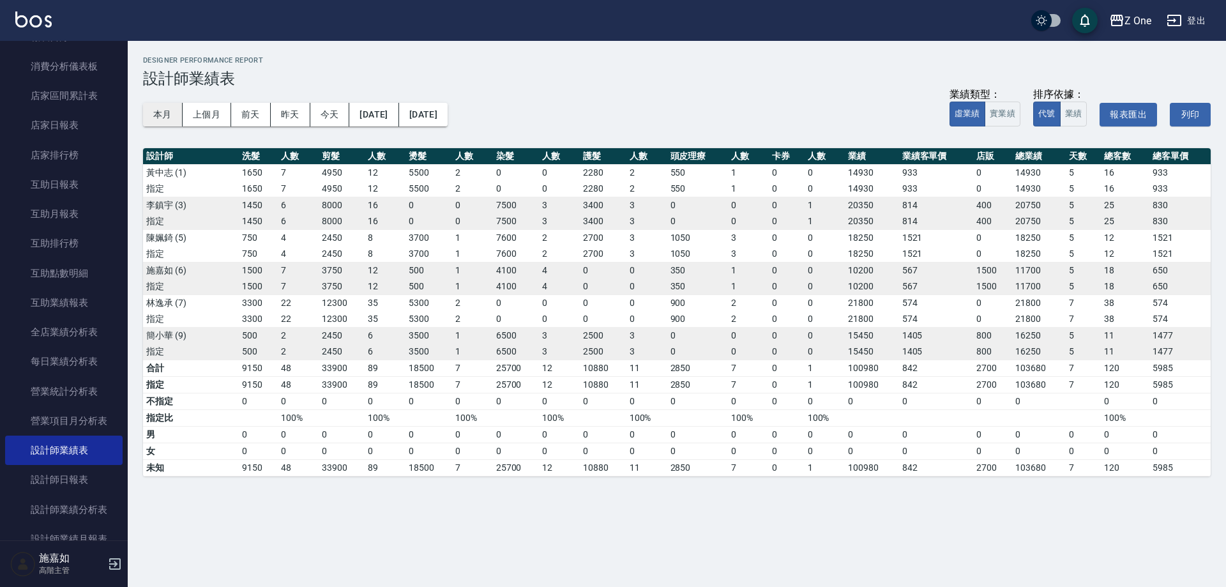
click at [165, 116] on button "本月" at bounding box center [163, 115] width 40 height 24
